Goal: Task Accomplishment & Management: Use online tool/utility

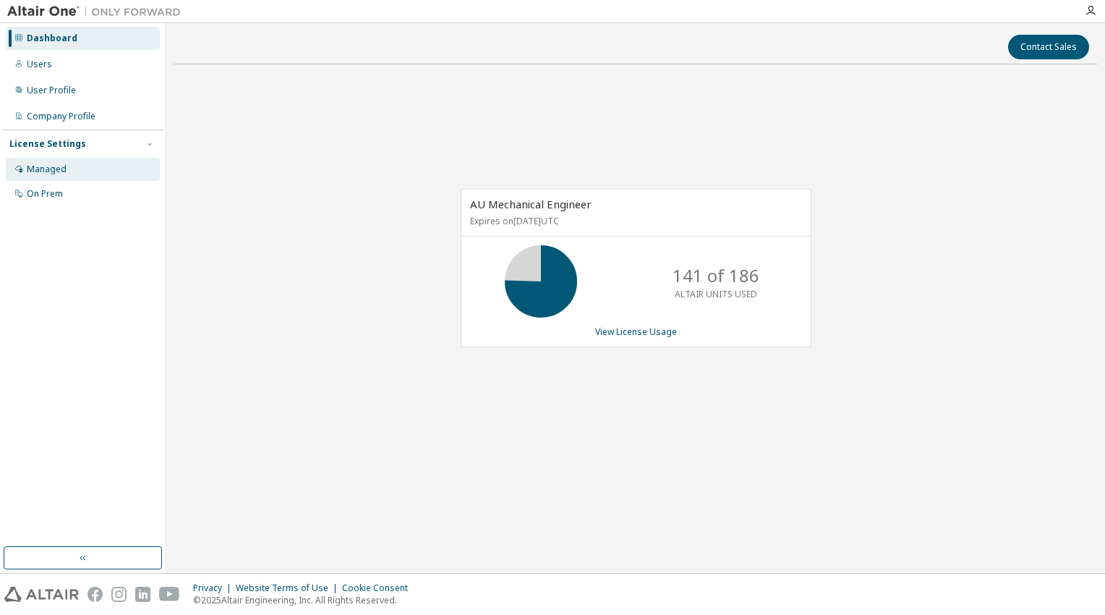
click at [66, 171] on div "Managed" at bounding box center [83, 169] width 154 height 23
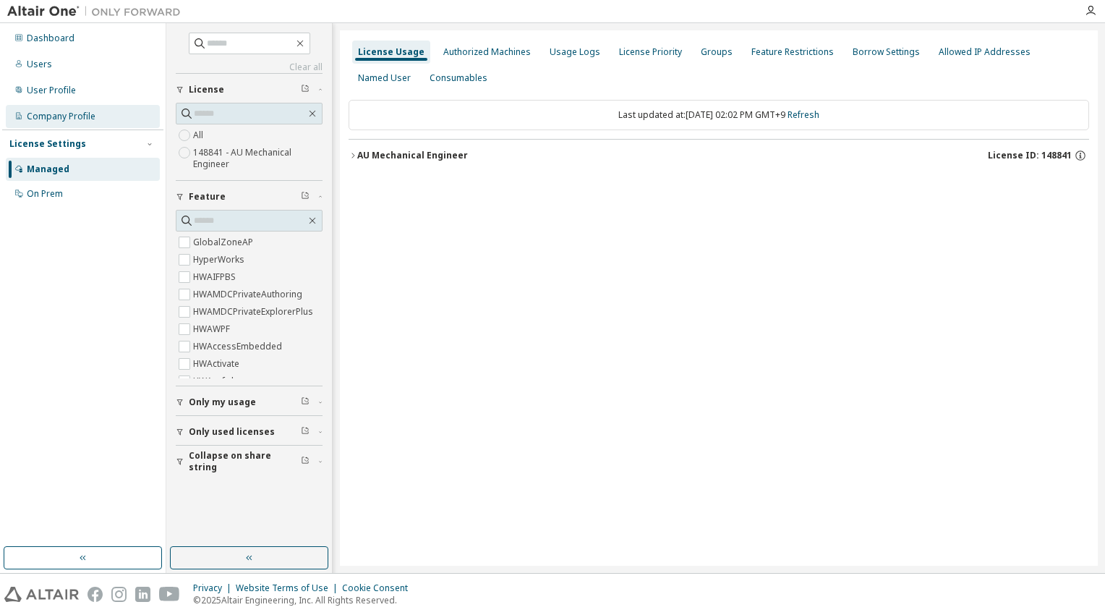
click at [64, 113] on div "Company Profile" at bounding box center [61, 117] width 69 height 12
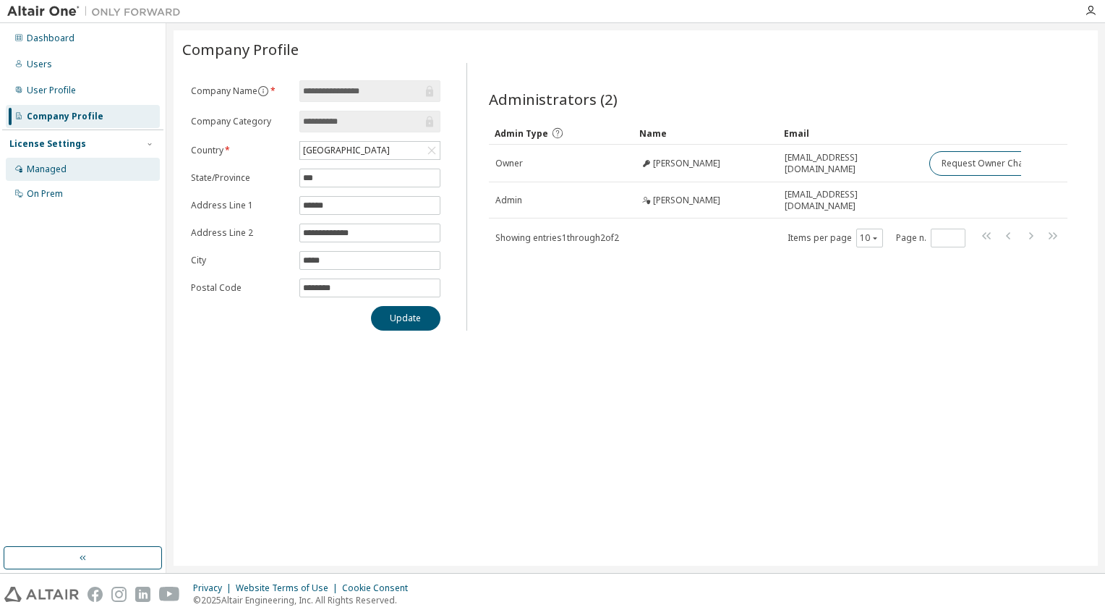
click at [54, 171] on div "Managed" at bounding box center [47, 169] width 40 height 12
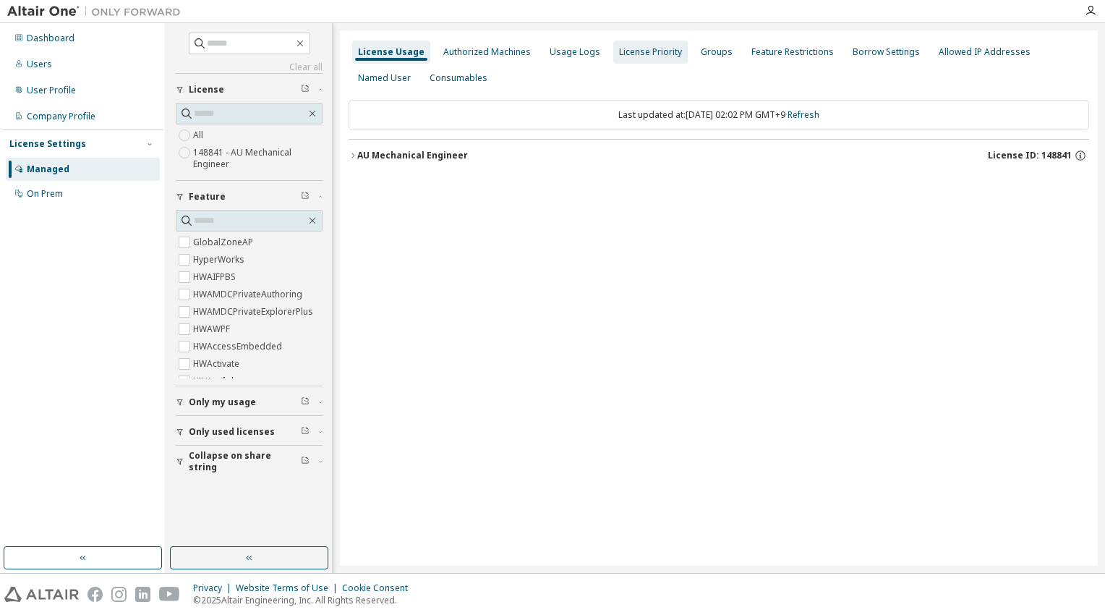
click at [649, 54] on div "License Priority" at bounding box center [650, 52] width 63 height 12
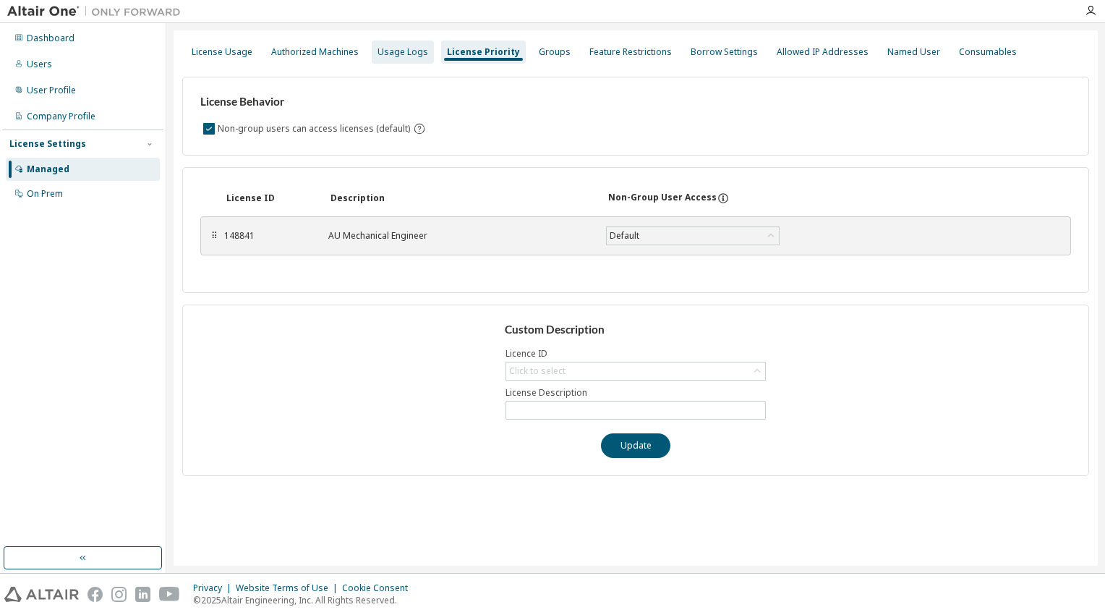
click at [395, 56] on div "Usage Logs" at bounding box center [403, 52] width 51 height 12
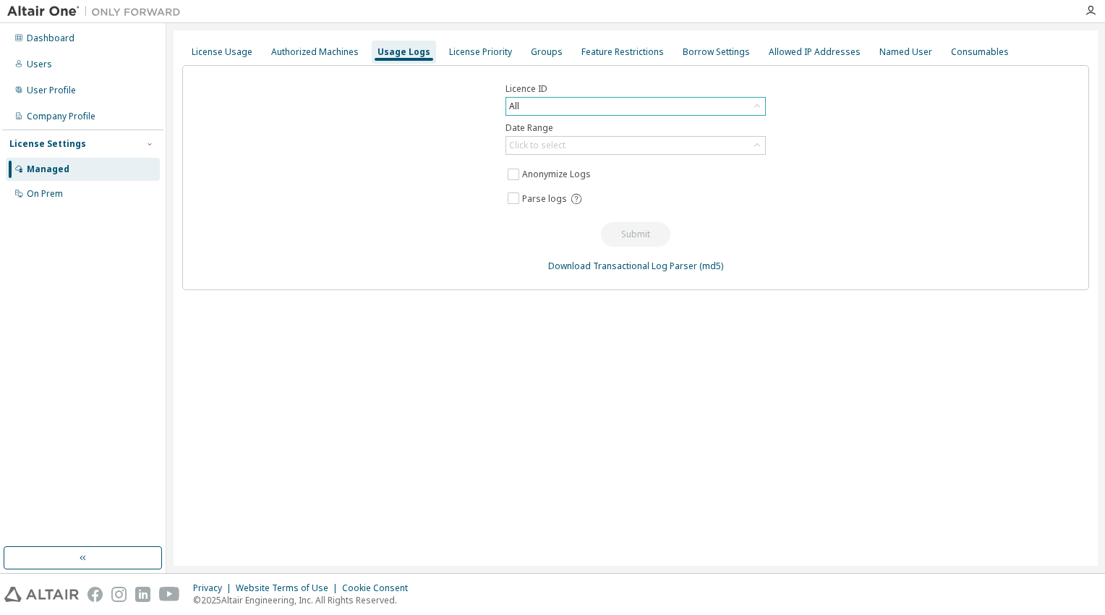
click at [733, 106] on div "All" at bounding box center [635, 106] width 259 height 17
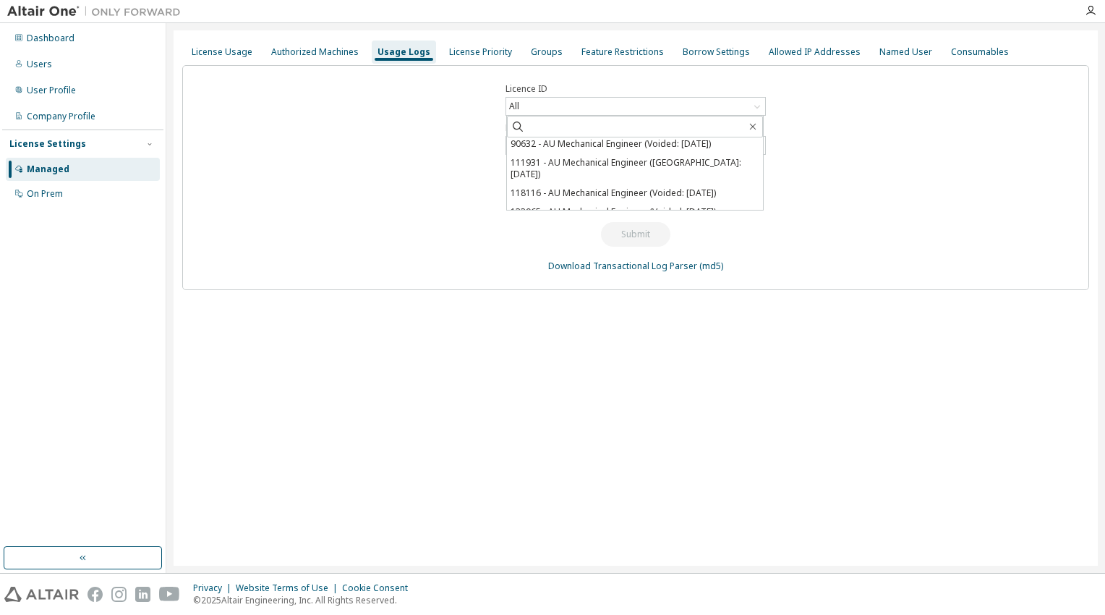
click at [831, 185] on div "Licence ID All All 148841 - AU Mechanical Engineer 42415 - AU Mechanical Engine…" at bounding box center [635, 177] width 907 height 225
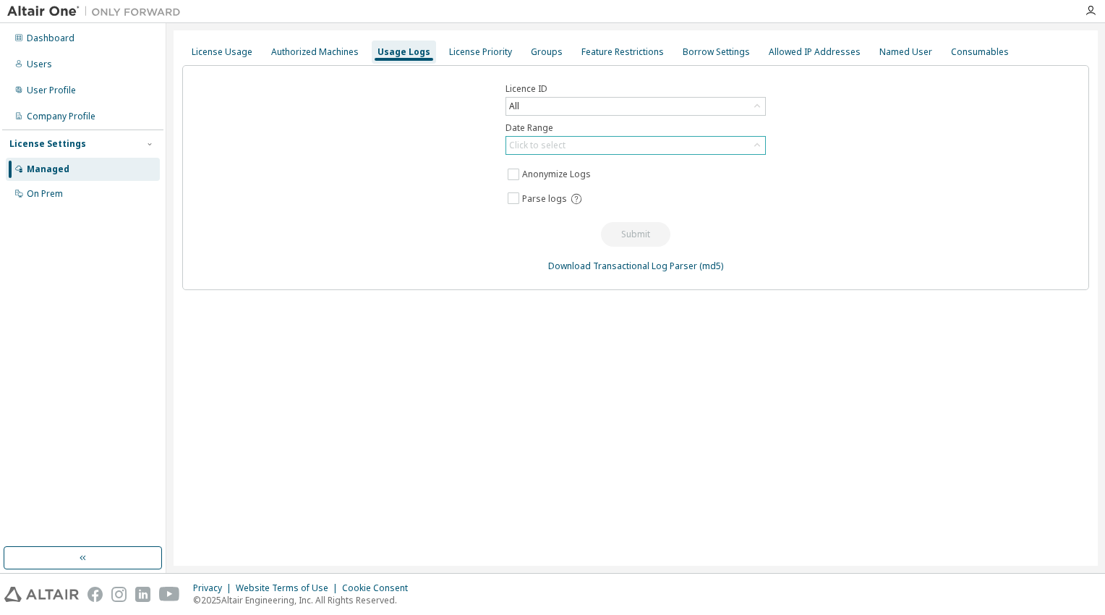
click at [753, 147] on icon at bounding box center [757, 145] width 14 height 14
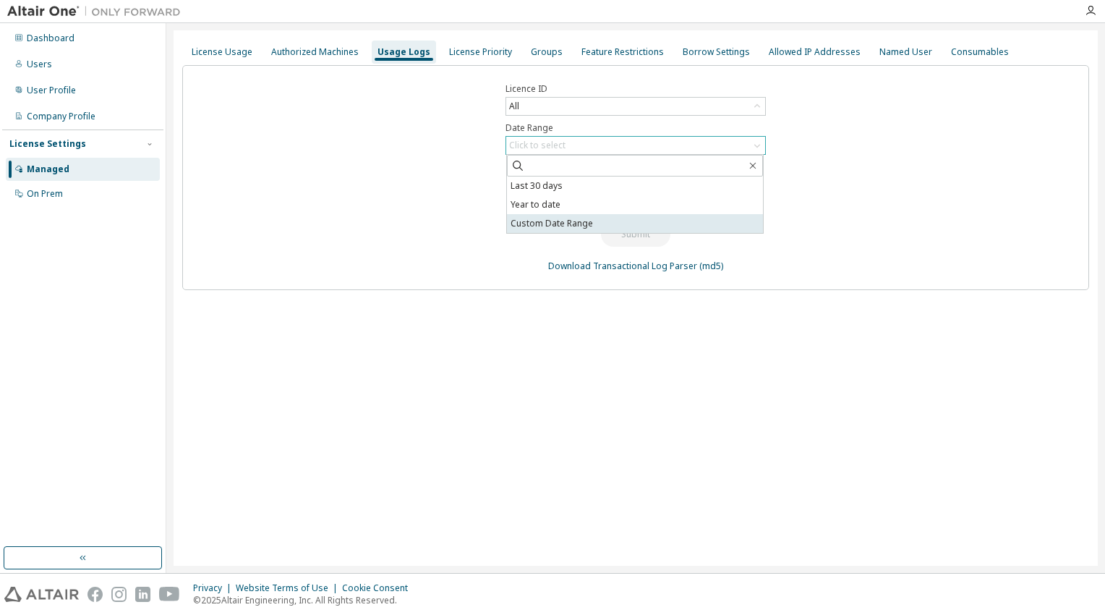
click at [553, 220] on li "Custom Date Range" at bounding box center [635, 223] width 256 height 19
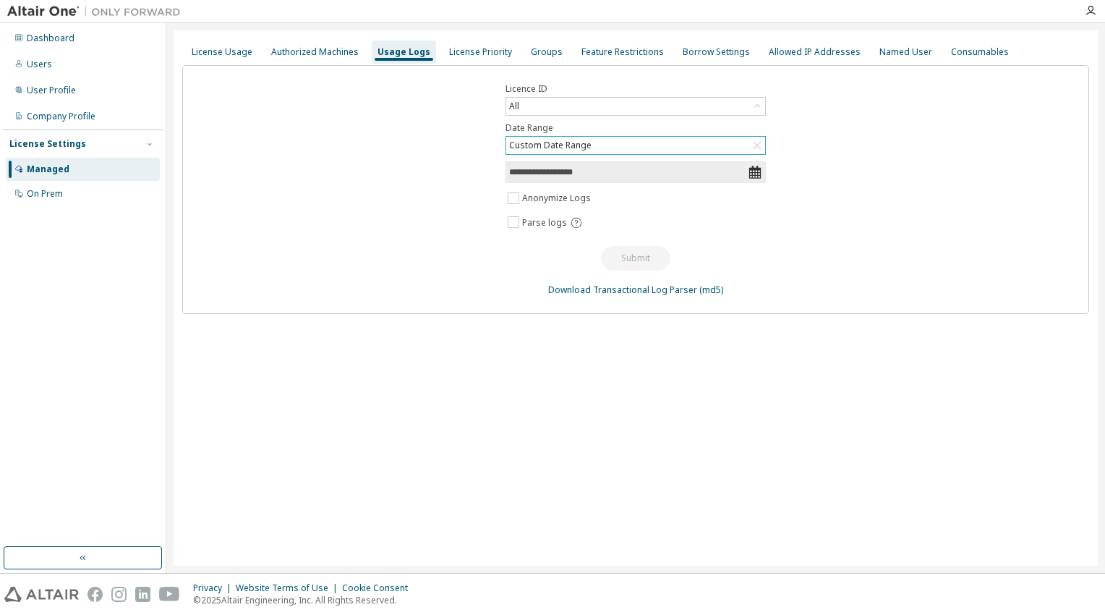
click at [755, 174] on icon at bounding box center [755, 172] width 12 height 13
click at [533, 174] on input "**********" at bounding box center [628, 172] width 239 height 14
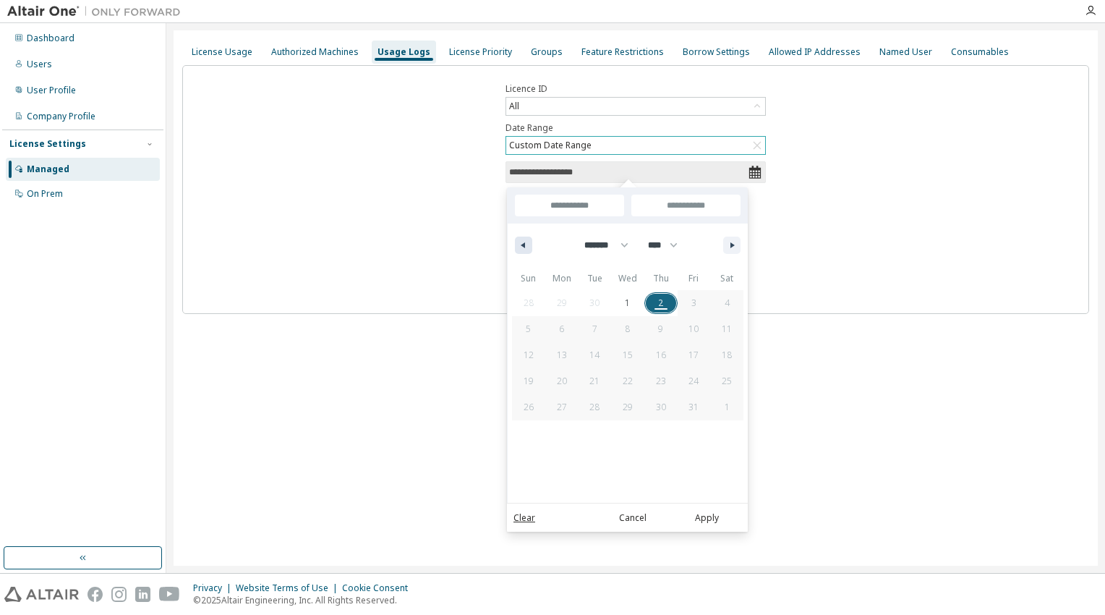
click at [527, 247] on button "button" at bounding box center [523, 245] width 17 height 17
select select "*"
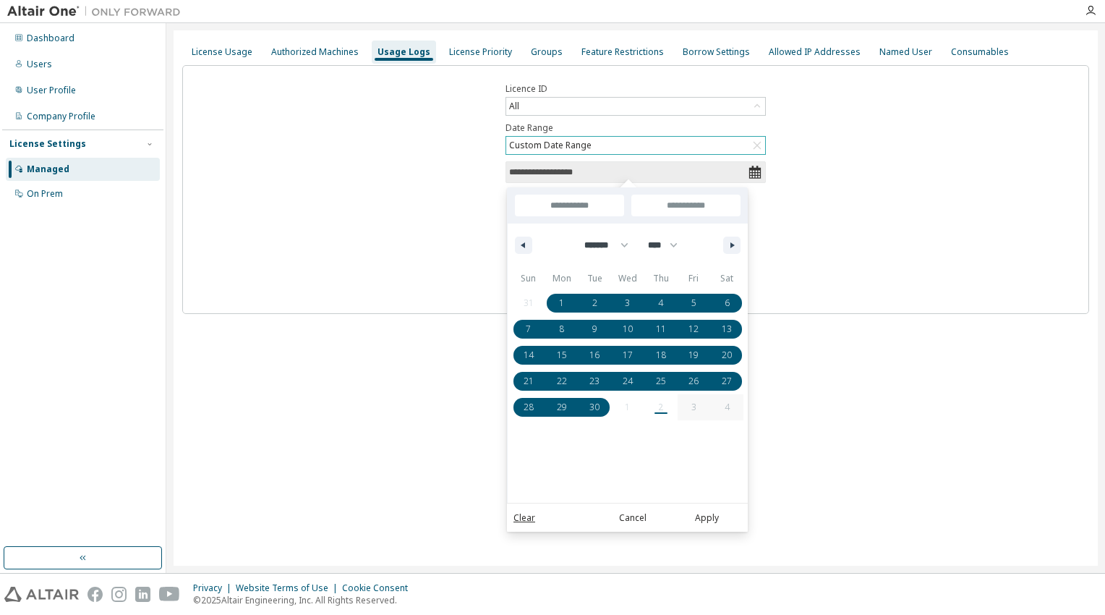
drag, startPoint x: 602, startPoint y: 406, endPoint x: 567, endPoint y: 304, distance: 107.7
click at [567, 304] on div "31 1 2 3 4 5 6 7 8 9 10 11 12 13 14 15 16 17 18 19 20 21 22 23 24 25 26 27 28 2…" at bounding box center [627, 355] width 231 height 130
type input "*"
type input "**********"
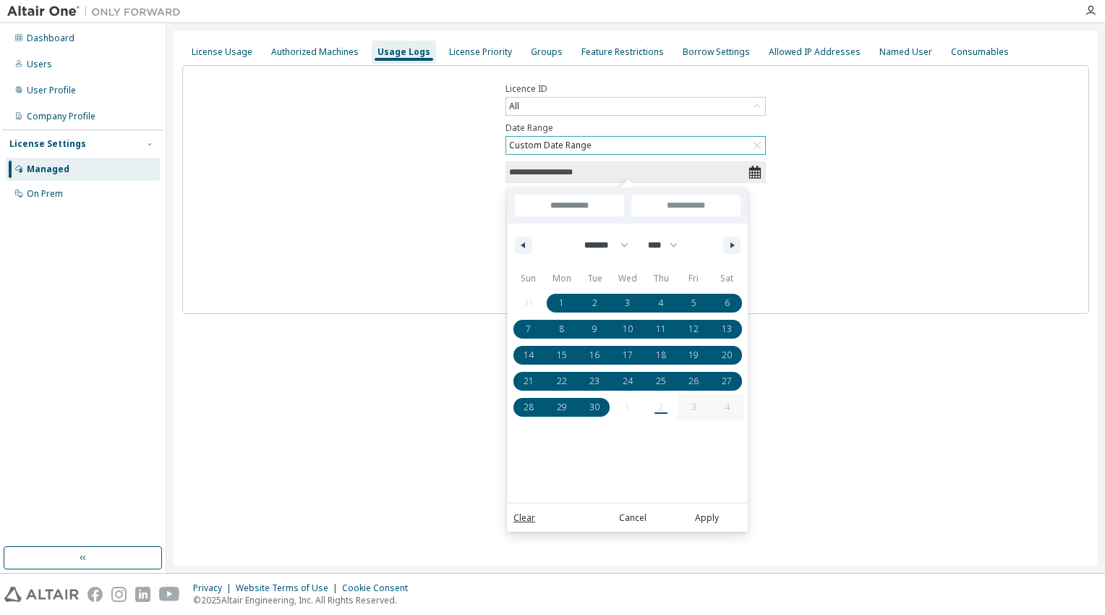
type input "**********"
click at [705, 517] on button "Apply" at bounding box center [706, 518] width 69 height 16
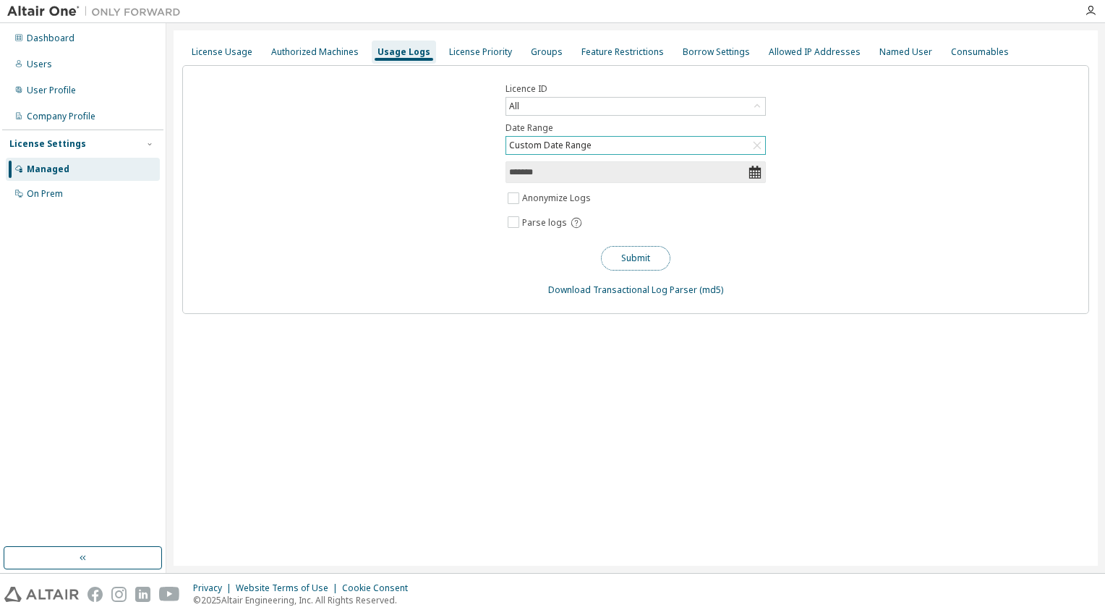
click at [624, 258] on button "Submit" at bounding box center [635, 258] width 69 height 25
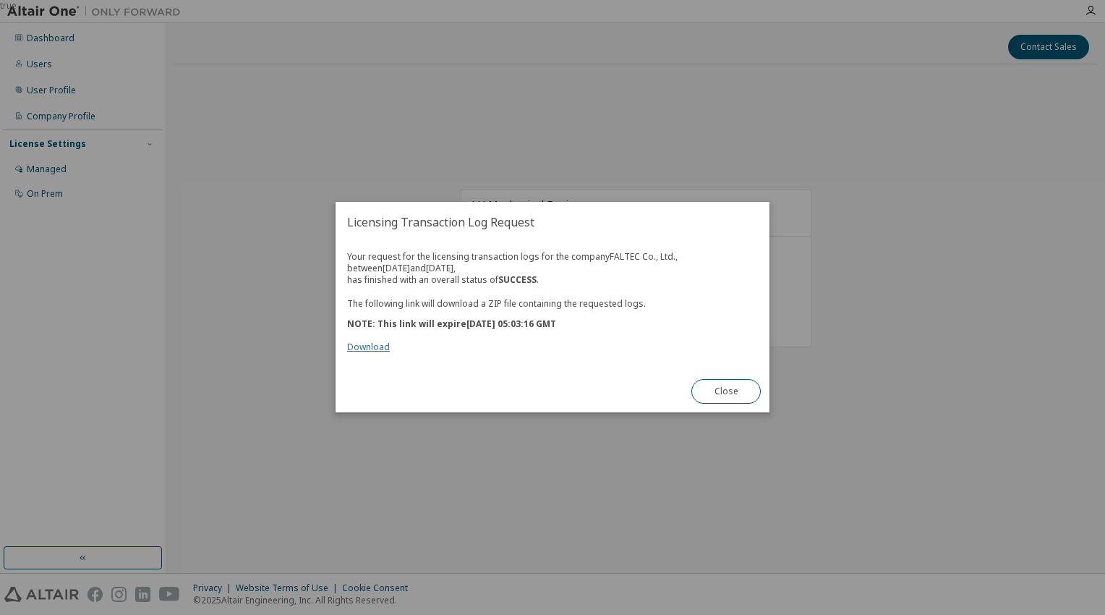
click at [365, 344] on link "Download" at bounding box center [368, 347] width 43 height 12
